Goal: Transaction & Acquisition: Purchase product/service

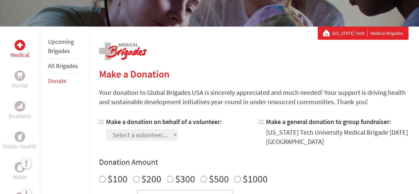
scroll to position [97, 0]
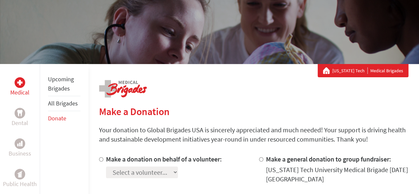
scroll to position [130, 0]
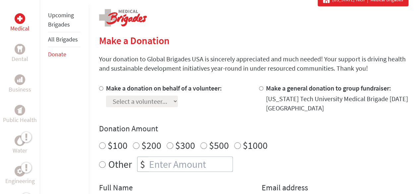
click at [99, 88] on input "Make a donation on behalf of a volunteer:" at bounding box center [101, 88] width 4 height 4
radio input "true"
click at [122, 103] on select "Select a volunteer... [PERSON_NAME] [PERSON_NAME] [PERSON_NAME] Diya [PERSON_NA…" at bounding box center [142, 101] width 72 height 12
select select "CB4F6D49-81D9-11EF-BF8B-42010A8A0043"
click at [106, 95] on select "Select a volunteer... [PERSON_NAME] [PERSON_NAME] [PERSON_NAME] Diya [PERSON_NA…" at bounding box center [142, 101] width 72 height 12
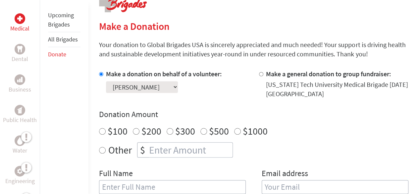
scroll to position [169, 0]
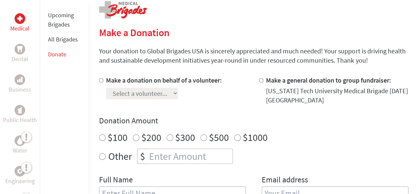
scroll to position [139, 0]
click at [103, 80] on input "Make a donation on behalf of a volunteer:" at bounding box center [101, 80] width 4 height 4
radio input "true"
click at [152, 94] on select "Select a volunteer... [PERSON_NAME] [PERSON_NAME] [PERSON_NAME] Diya [PERSON_NA…" at bounding box center [142, 93] width 72 height 12
select select "4565AA08-81DA-11EF-BF8B-42010A8A0043"
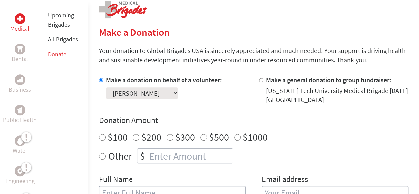
click at [106, 87] on select "Select a volunteer... [PERSON_NAME] [PERSON_NAME] [PERSON_NAME] Diya [PERSON_NA…" at bounding box center [142, 93] width 72 height 12
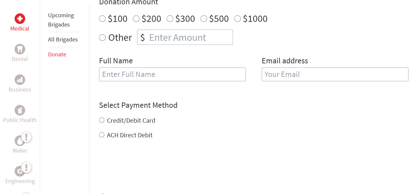
scroll to position [253, 0]
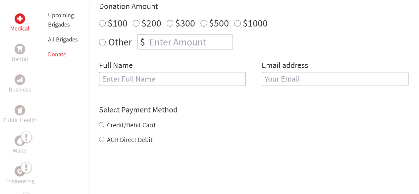
click at [182, 78] on input "text" at bounding box center [172, 79] width 147 height 14
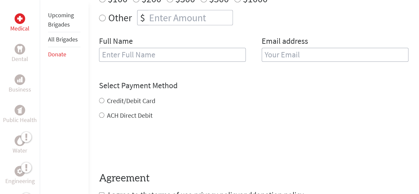
scroll to position [277, 0]
click at [102, 99] on input "Credit/Debit Card" at bounding box center [101, 99] width 5 height 5
radio input "true"
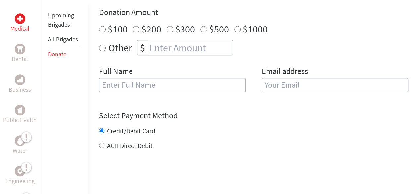
scroll to position [247, 0]
click at [58, 39] on link "All Brigades" at bounding box center [63, 39] width 30 height 8
